Goal: Complete application form: Complete application form

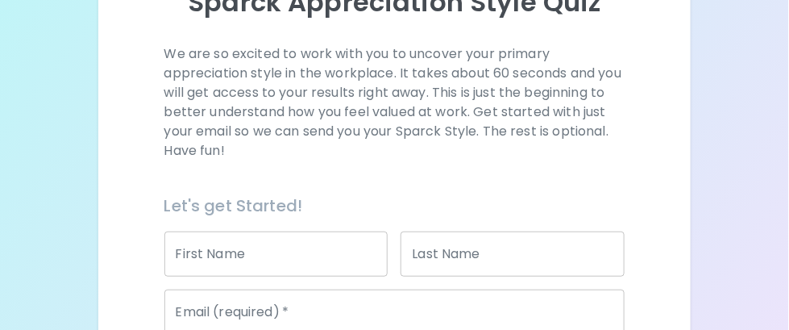
scroll to position [242, 0]
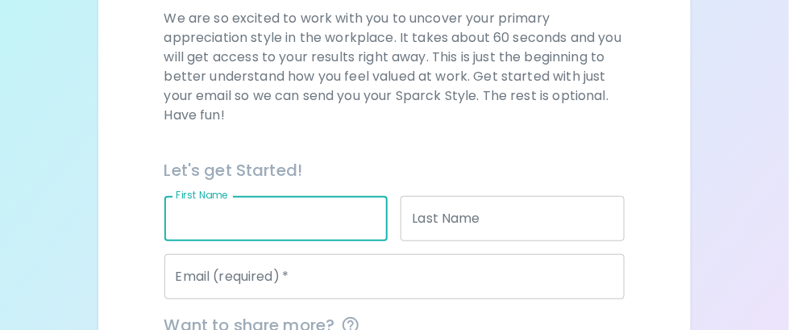
click at [242, 208] on input "First Name" at bounding box center [276, 218] width 224 height 45
type input "[PERSON_NAME]"
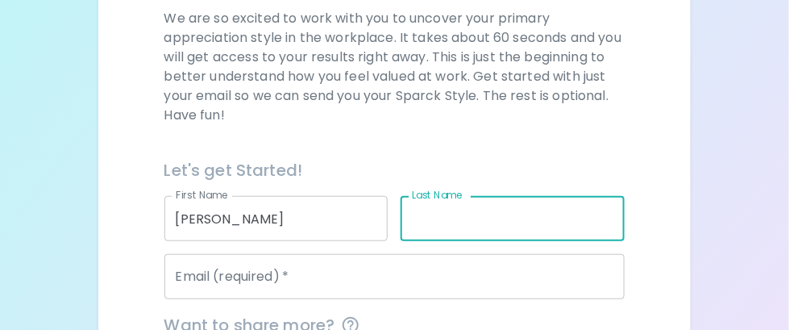
click at [422, 216] on input "Last Name" at bounding box center [513, 218] width 224 height 45
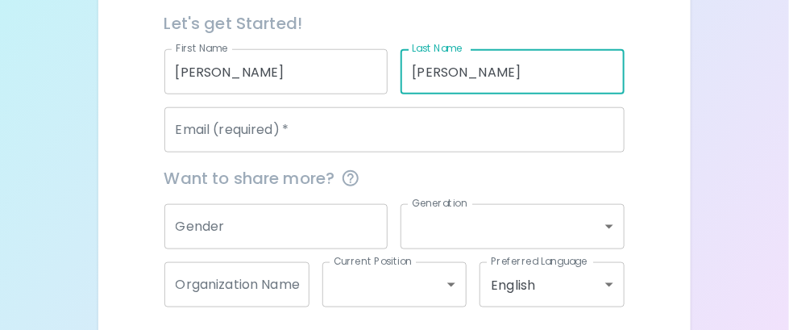
scroll to position [403, 0]
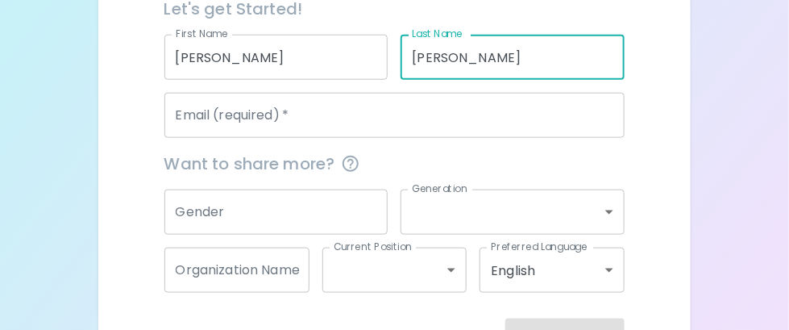
type input "[PERSON_NAME]"
click at [296, 122] on input "Email (required)   *" at bounding box center [394, 115] width 461 height 45
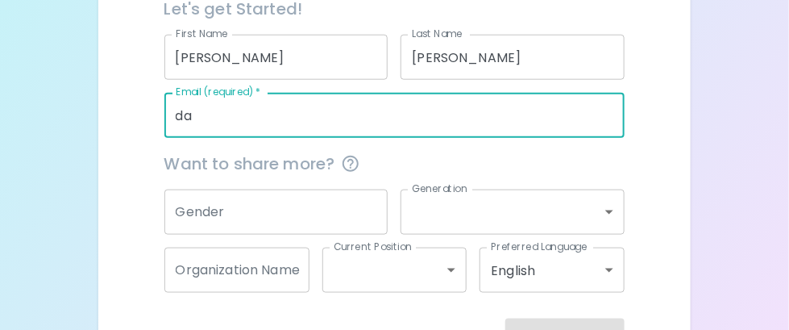
type input "[PERSON_NAME][EMAIL_ADDRESS][PERSON_NAME][DOMAIN_NAME]"
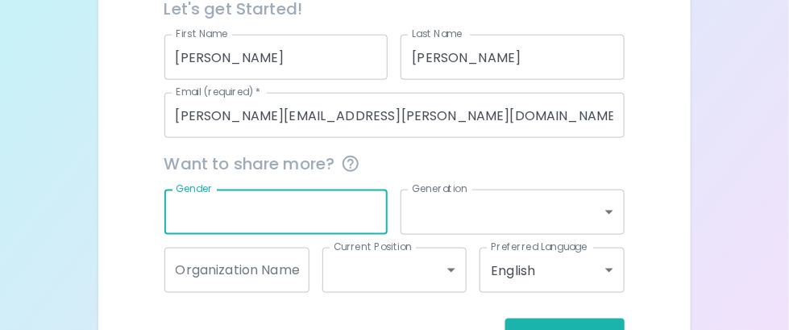
click at [282, 214] on input "Gender" at bounding box center [276, 211] width 224 height 45
type input "[DEMOGRAPHIC_DATA]"
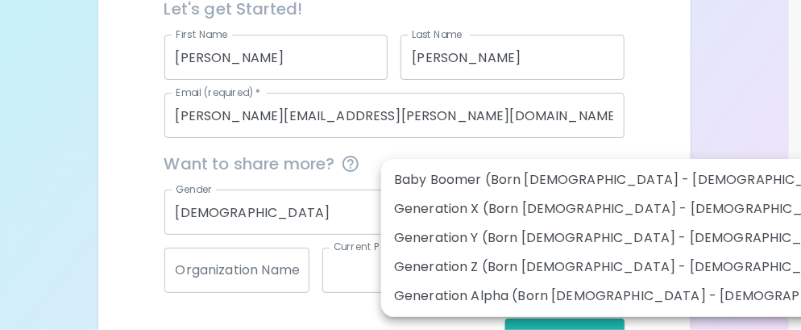
click at [500, 181] on li "Baby Boomer (Born [DEMOGRAPHIC_DATA] - [DEMOGRAPHIC_DATA])" at bounding box center [637, 179] width 513 height 29
type input "baby_boomer"
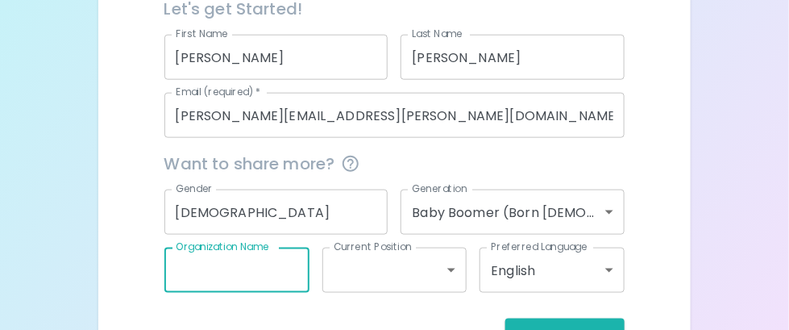
click at [268, 271] on input "Organization Name" at bounding box center [236, 269] width 145 height 45
type input "[GEOGRAPHIC_DATA][US_STATE]"
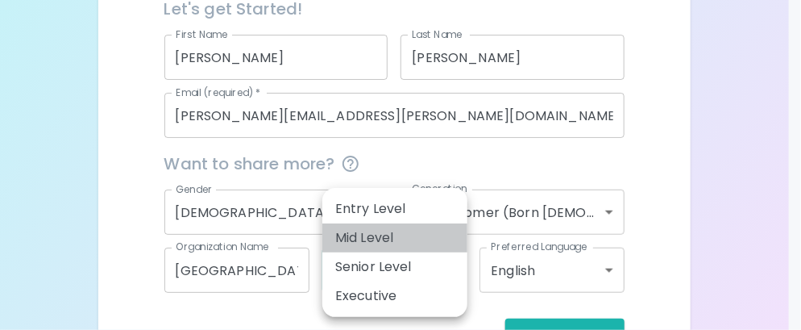
click at [397, 244] on li "Mid Level" at bounding box center [394, 237] width 145 height 29
type input "mid_level"
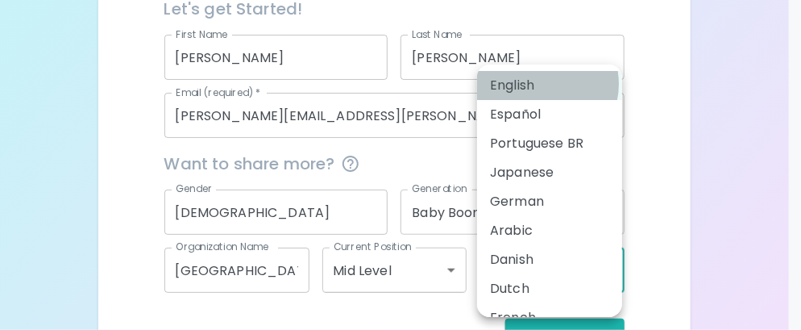
click at [541, 84] on li "English" at bounding box center [549, 85] width 145 height 29
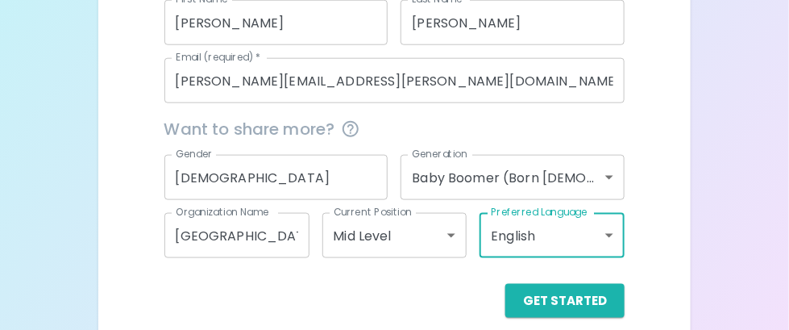
scroll to position [457, 0]
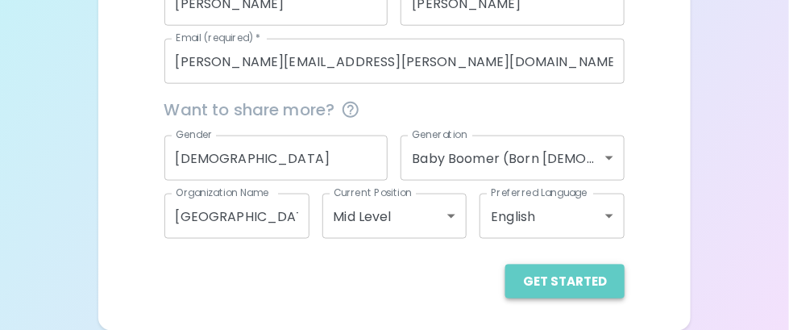
click at [582, 284] on button "Get Started" at bounding box center [564, 281] width 119 height 34
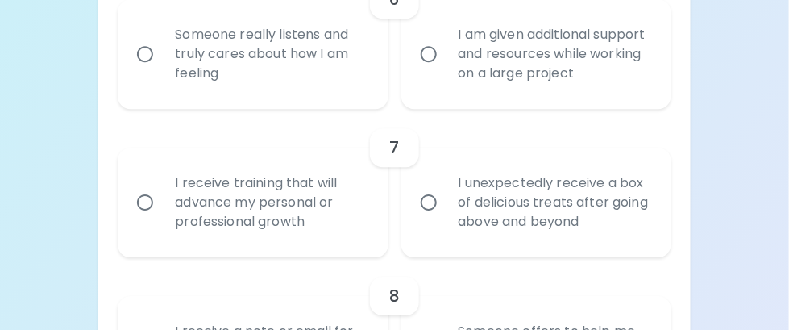
scroll to position [1209, 0]
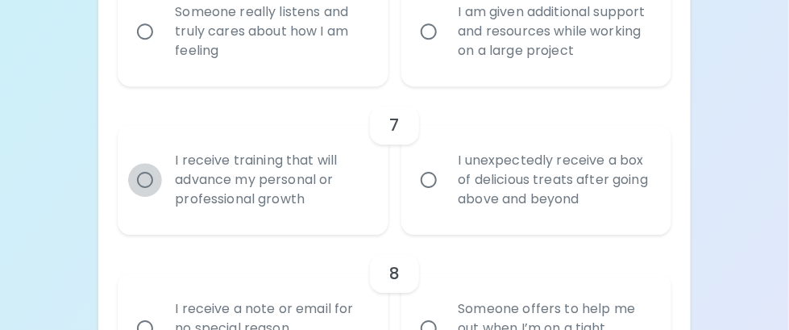
click at [141, 178] on input "I receive training that will advance my personal or professional growth" at bounding box center [145, 180] width 34 height 34
radio input "true"
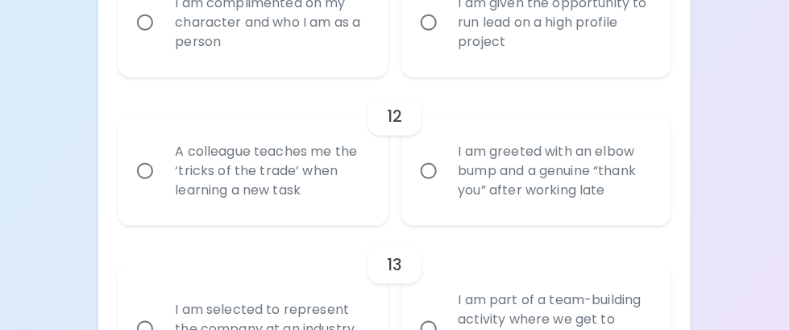
scroll to position [1982, 0]
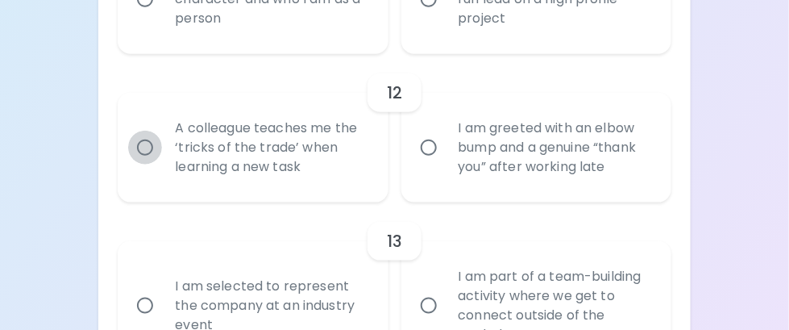
click at [146, 149] on input "A colleague teaches me the ‘tricks of the trade’ when learning a new task" at bounding box center [145, 148] width 34 height 34
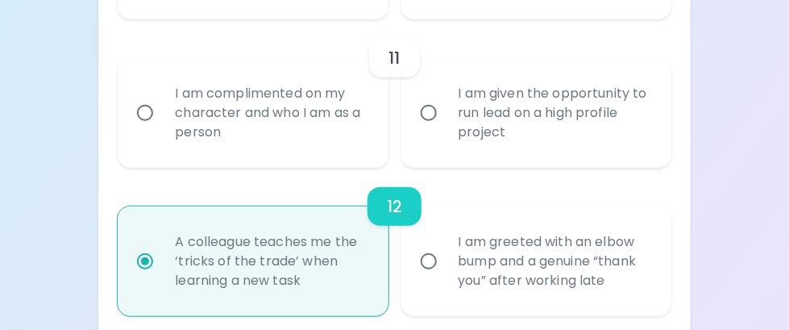
scroll to position [1871, 0]
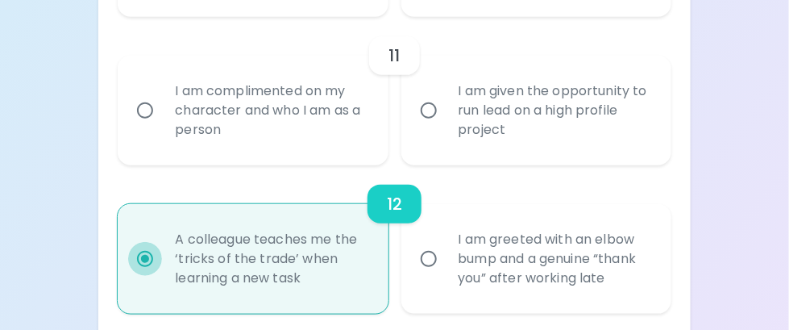
click at [152, 256] on input "A colleague teaches me the ‘tricks of the trade’ when learning a new task" at bounding box center [145, 259] width 34 height 34
radio input "true"
click at [145, 256] on input "A colleague teaches me the ‘tricks of the trade’ when learning a new task" at bounding box center [145, 259] width 34 height 34
drag, startPoint x: 377, startPoint y: 196, endPoint x: 393, endPoint y: 195, distance: 16.1
click at [378, 196] on div "12" at bounding box center [394, 204] width 54 height 39
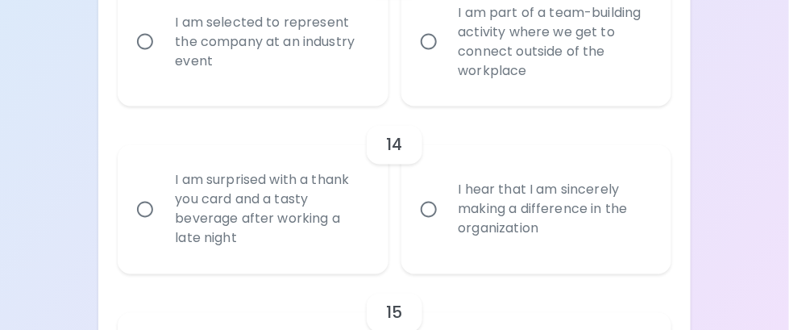
scroll to position [2435, 0]
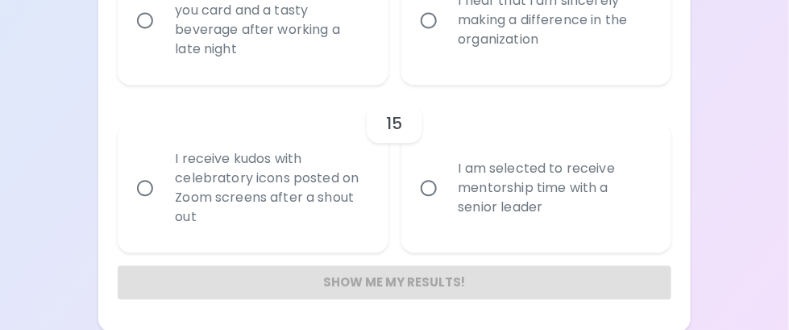
click at [377, 281] on div "Show me my results!" at bounding box center [394, 282] width 553 height 34
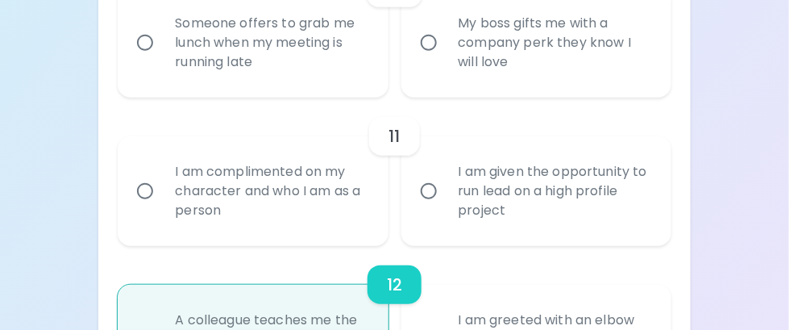
scroll to position [1468, 0]
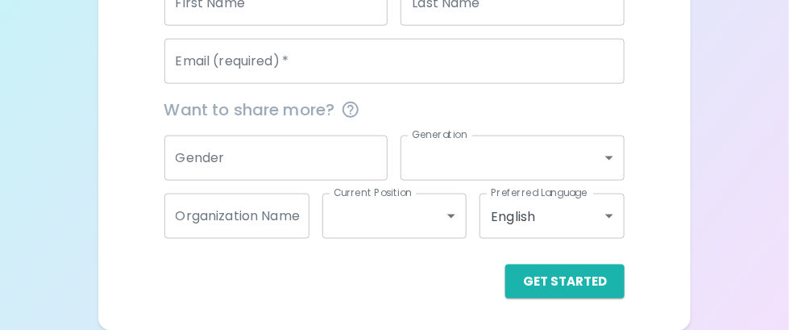
scroll to position [376, 0]
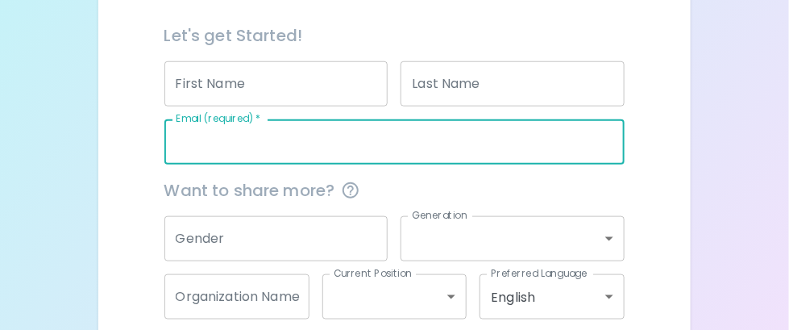
click at [294, 140] on input "Email (required)   *" at bounding box center [394, 141] width 461 height 45
type input "[PERSON_NAME][EMAIL_ADDRESS][PERSON_NAME][DOMAIN_NAME]"
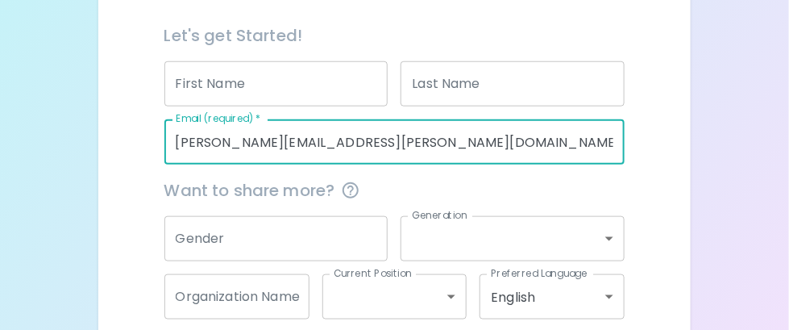
click at [442, 87] on input "Last Name" at bounding box center [513, 83] width 224 height 45
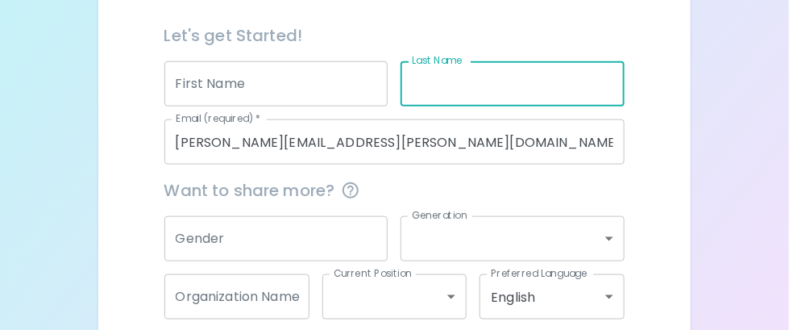
type input "m"
type input "N"
type input "[PERSON_NAME]"
click at [315, 95] on input "First Name" at bounding box center [276, 83] width 224 height 45
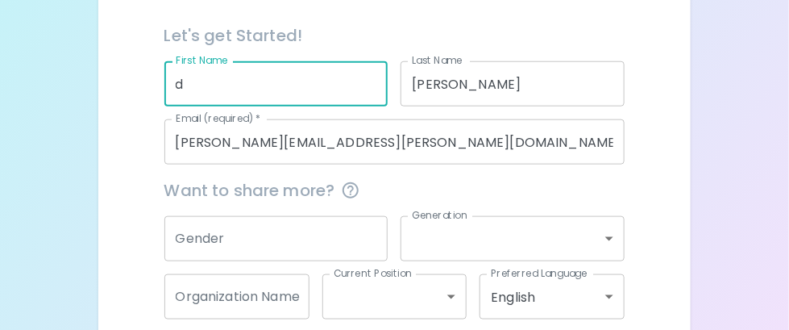
type input "[PERSON_NAME]"
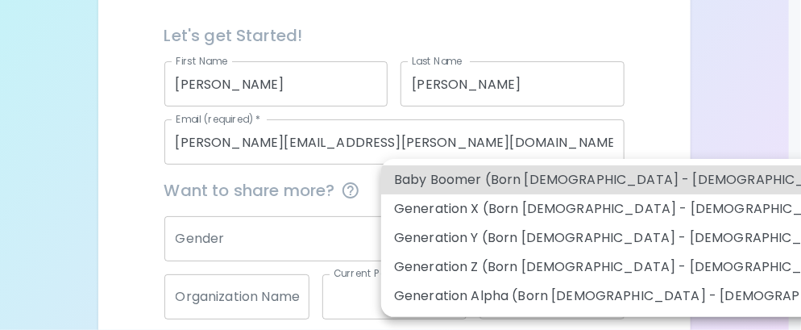
drag, startPoint x: 432, startPoint y: 244, endPoint x: 488, endPoint y: 244, distance: 56.4
click at [442, 244] on body "Sparck Appreciation Style Quiz We are so excited to work with you to uncover yo…" at bounding box center [400, 17] width 801 height 787
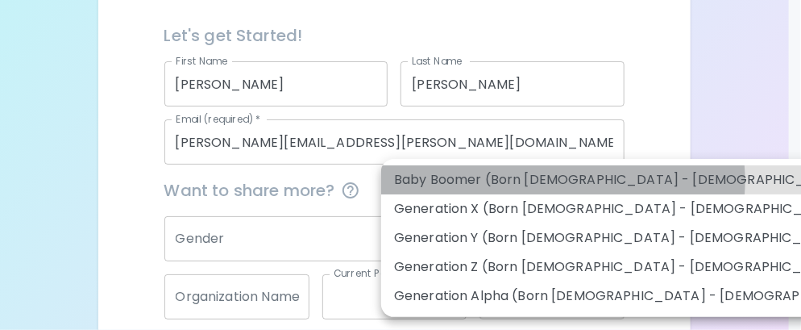
click at [562, 181] on li "Baby Boomer (Born [DEMOGRAPHIC_DATA] - [DEMOGRAPHIC_DATA])" at bounding box center [637, 179] width 513 height 29
type input "baby_boomer"
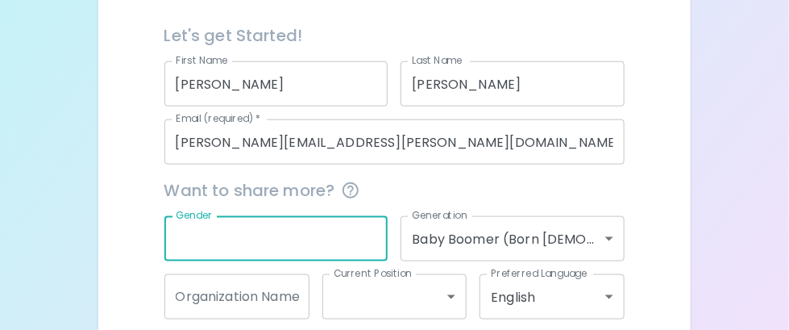
click at [330, 240] on input "Gender" at bounding box center [276, 238] width 224 height 45
type input "[DEMOGRAPHIC_DATA]"
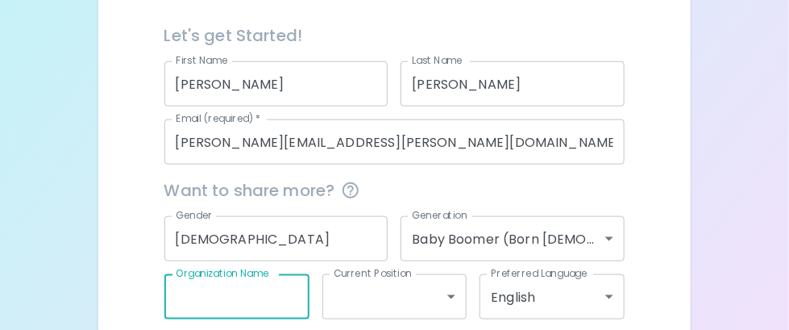
click at [274, 294] on input "Organization Name" at bounding box center [236, 296] width 145 height 45
type input "[GEOGRAPHIC_DATA][US_STATE]"
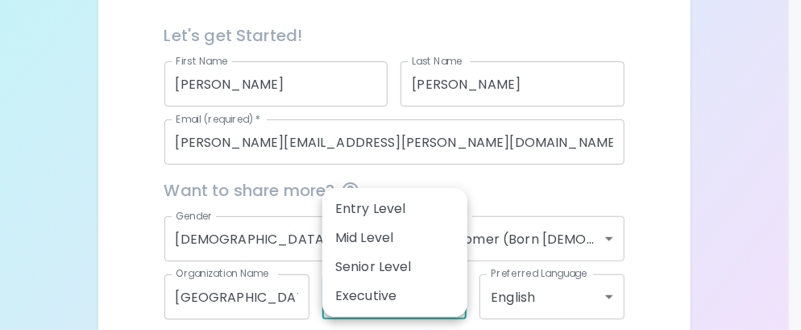
click at [453, 293] on body "Sparck Appreciation Style Quiz We are so excited to work with you to uncover yo…" at bounding box center [400, 17] width 801 height 787
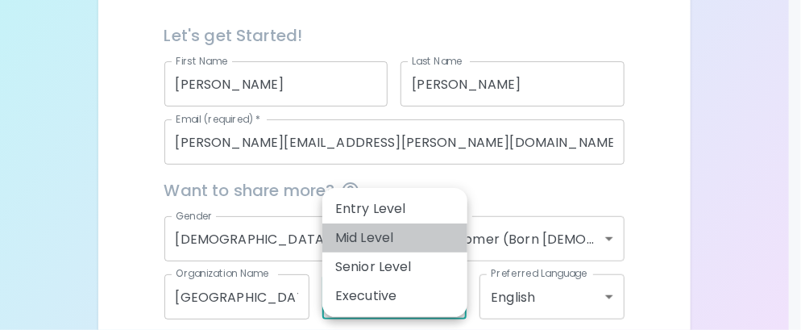
click at [397, 238] on li "Mid Level" at bounding box center [394, 237] width 145 height 29
type input "mid_level"
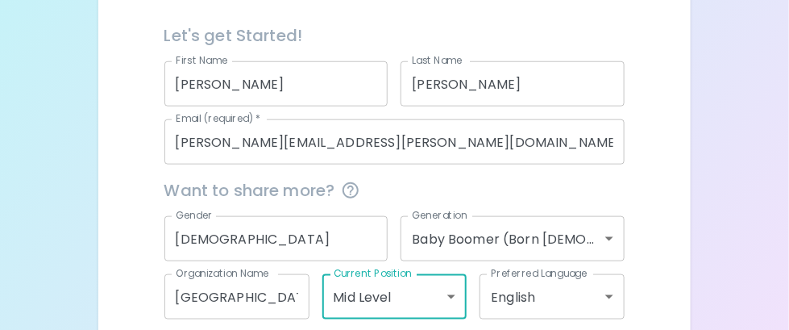
scroll to position [457, 0]
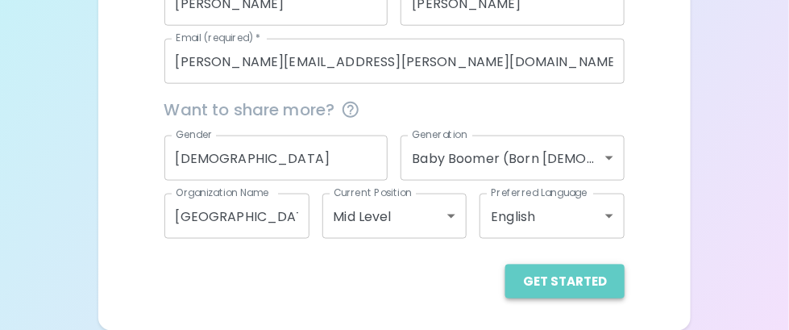
click at [582, 276] on button "Get Started" at bounding box center [564, 281] width 119 height 34
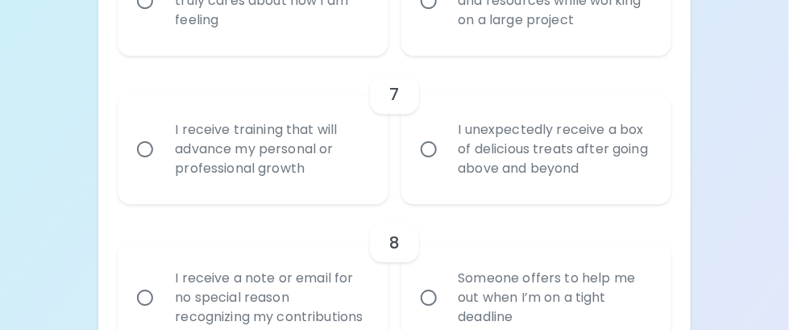
scroll to position [1263, 0]
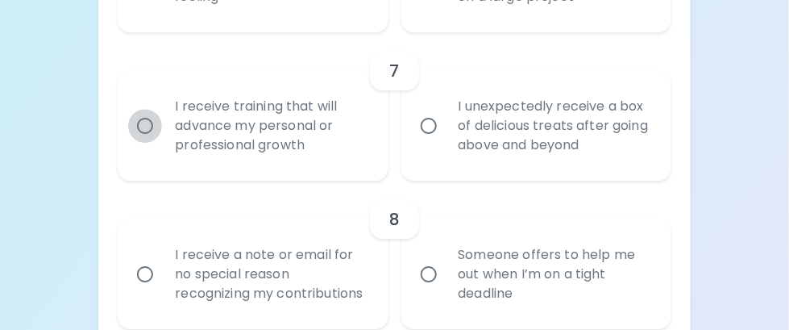
click at [140, 122] on input "I receive training that will advance my personal or professional growth" at bounding box center [145, 126] width 34 height 34
radio input "true"
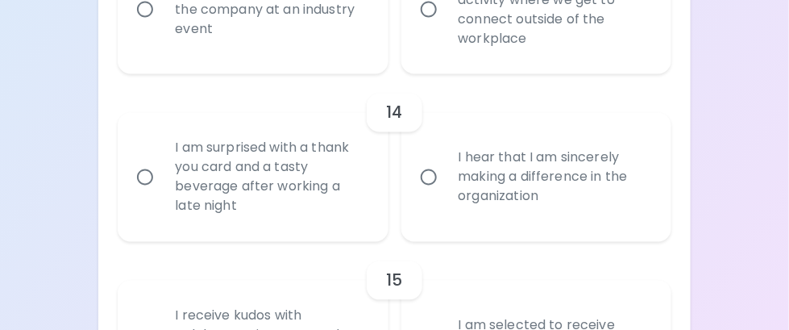
scroll to position [2435, 0]
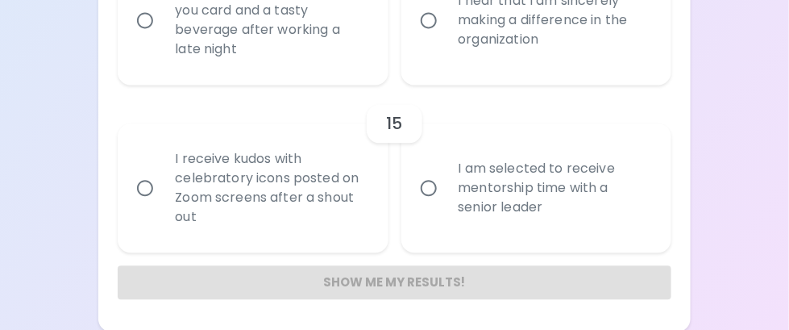
click at [404, 275] on div "Show me my results!" at bounding box center [394, 282] width 553 height 34
click at [412, 280] on div "Show me my results!" at bounding box center [394, 282] width 553 height 34
click at [417, 269] on div "Show me my results!" at bounding box center [394, 282] width 553 height 34
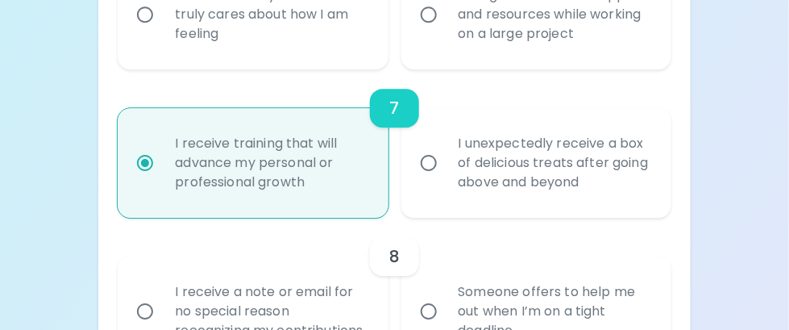
scroll to position [1307, 0]
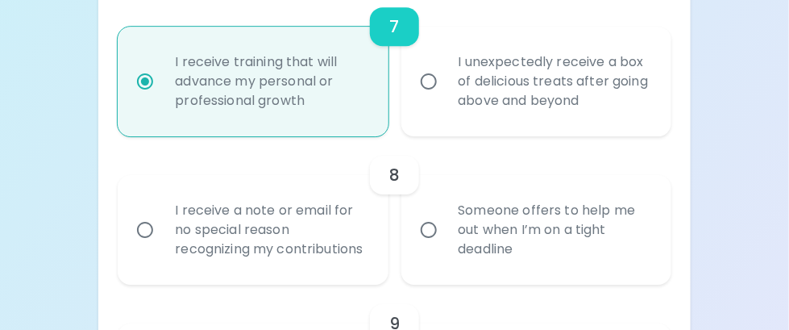
click at [400, 22] on div "7" at bounding box center [394, 26] width 48 height 39
click at [304, 45] on div "I receive training that will advance my personal or professional growth" at bounding box center [270, 81] width 217 height 97
click at [162, 64] on input "I receive training that will advance my personal or professional growth" at bounding box center [145, 81] width 34 height 34
click at [319, 95] on div "I receive training that will advance my personal or professional growth" at bounding box center [270, 81] width 217 height 97
click at [162, 95] on input "I receive training that will advance my personal or professional growth" at bounding box center [145, 81] width 34 height 34
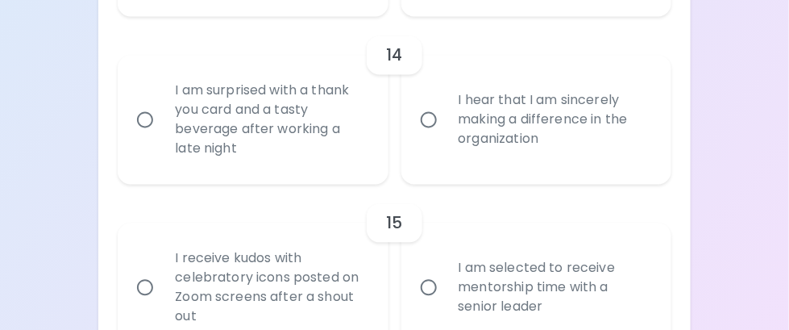
scroll to position [2435, 0]
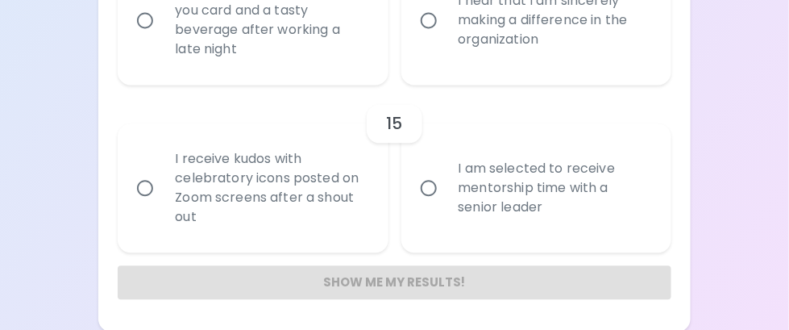
click at [372, 276] on div "Show me my results!" at bounding box center [394, 282] width 553 height 34
click at [335, 280] on div "Show me my results!" at bounding box center [394, 282] width 553 height 34
click at [362, 281] on div "Show me my results!" at bounding box center [394, 282] width 553 height 34
click at [401, 280] on div "Show me my results!" at bounding box center [394, 282] width 553 height 34
